Goal: Task Accomplishment & Management: Use online tool/utility

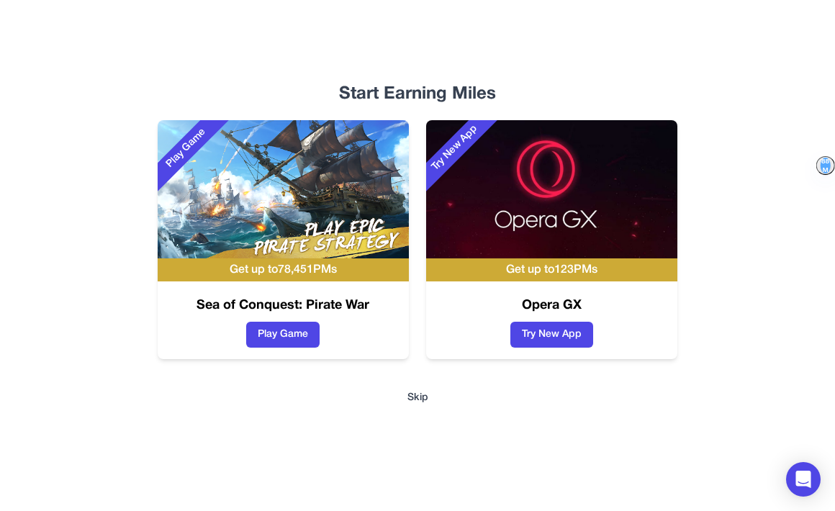
click at [409, 393] on button "Skip" at bounding box center [417, 398] width 21 height 14
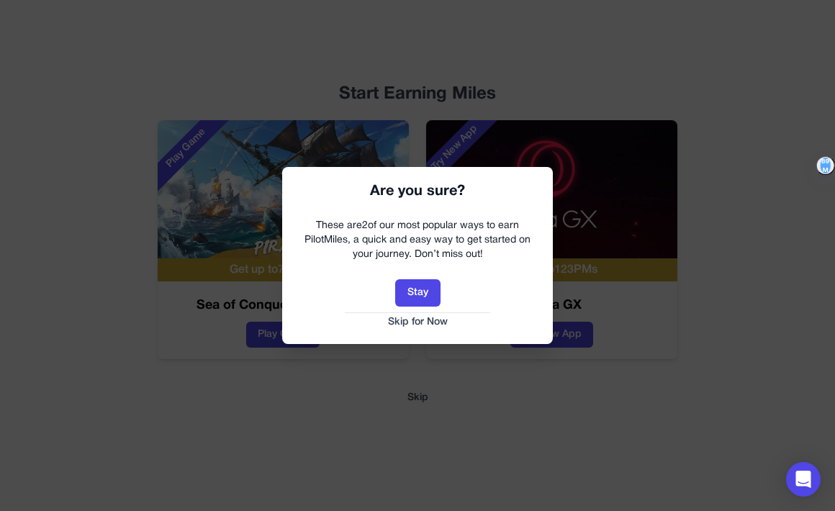
click at [418, 317] on button "Skip for Now" at bounding box center [417, 322] width 242 height 14
